Goal: Task Accomplishment & Management: Manage account settings

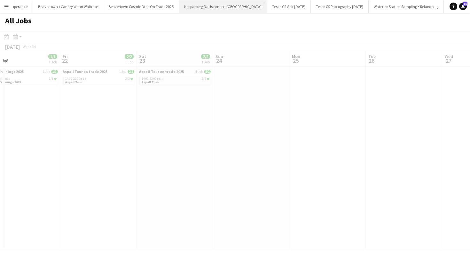
scroll to position [0, 172]
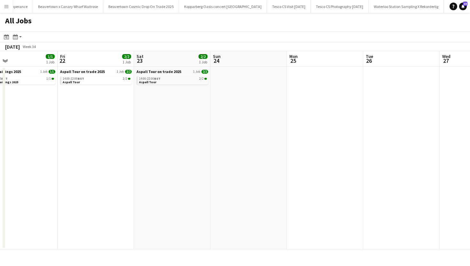
click at [6, 5] on app-icon "Menu" at bounding box center [6, 6] width 5 height 5
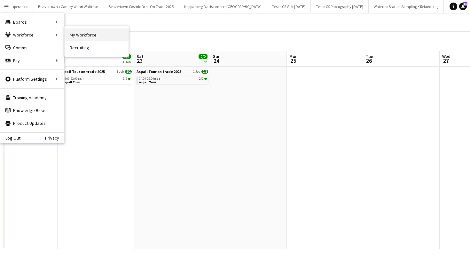
click at [88, 38] on link "My Workforce" at bounding box center [97, 34] width 64 height 13
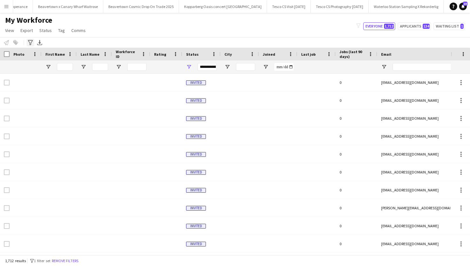
click at [31, 40] on icon at bounding box center [30, 42] width 5 height 5
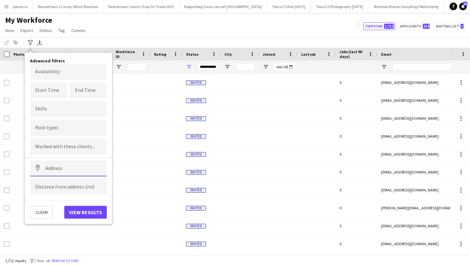
click at [96, 172] on input at bounding box center [68, 168] width 77 height 16
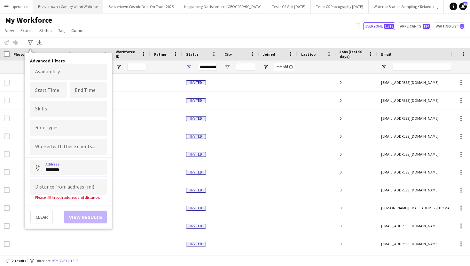
type input "*******"
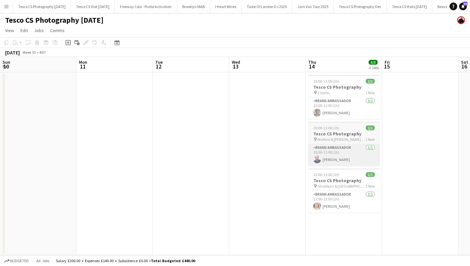
scroll to position [0, 190]
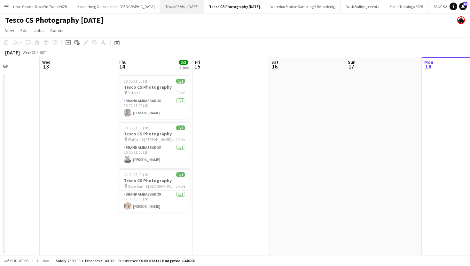
click at [160, 4] on button "Tesco CS Visit [DATE] Close" at bounding box center [182, 6] width 44 height 12
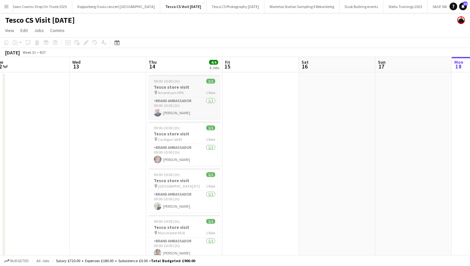
click at [195, 96] on app-job-card "09:00-10:00 (1h) 1/1 Tesco store visit pin Amersham HP6 1 Role Brand Ambassador…" at bounding box center [185, 97] width 72 height 44
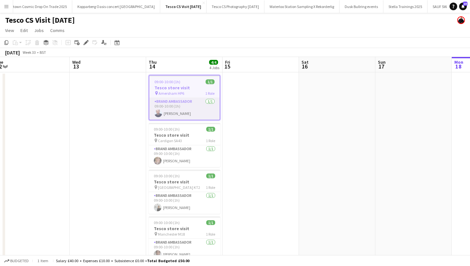
click at [183, 116] on app-card-role "Brand Ambassador 1/1 09:00-10:00 (1h) Alan Price" at bounding box center [184, 109] width 70 height 22
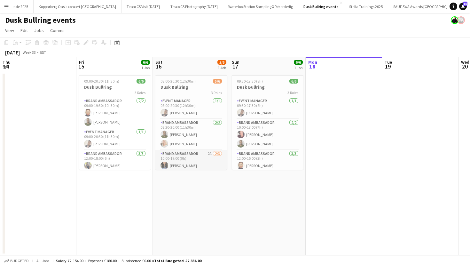
scroll to position [21, 0]
click at [187, 152] on app-card-role "Brand Ambassador 2A [DATE] 10:00-19:00 (9h) [PERSON_NAME] [PERSON_NAME] single-…" at bounding box center [191, 149] width 72 height 40
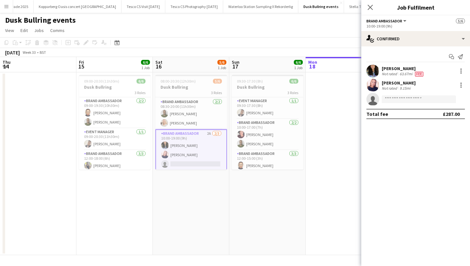
click at [375, 84] on app-user-avatar at bounding box center [373, 85] width 13 height 13
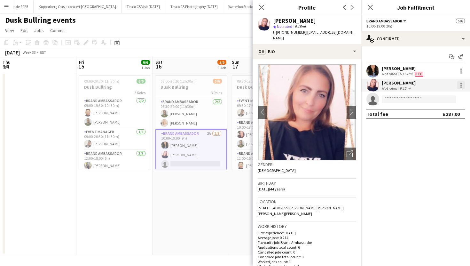
click at [462, 83] on div at bounding box center [461, 83] width 1 height 1
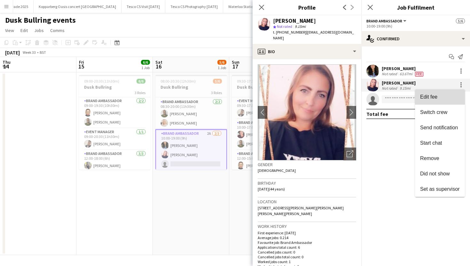
click at [438, 100] on span "Edit fee" at bounding box center [440, 97] width 40 height 6
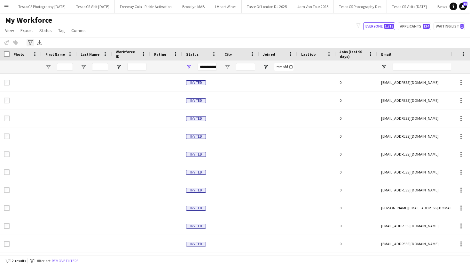
click at [31, 45] on icon "Advanced filters" at bounding box center [30, 42] width 5 height 5
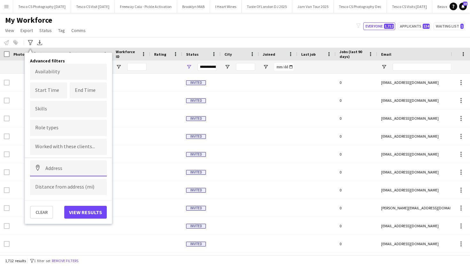
click at [69, 171] on input at bounding box center [68, 168] width 77 height 16
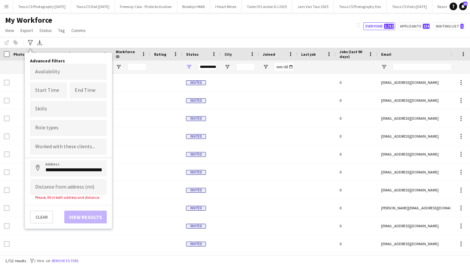
type input "**********"
click at [66, 185] on input at bounding box center [68, 187] width 77 height 16
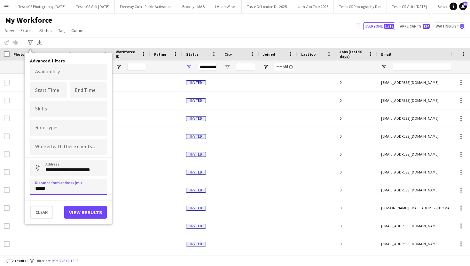
type input "*****"
click at [75, 207] on button "View results" at bounding box center [85, 212] width 43 height 13
